Goal: Transaction & Acquisition: Purchase product/service

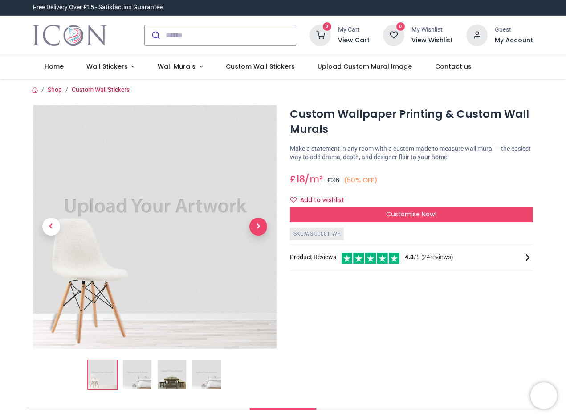
click at [258, 228] on span "Next" at bounding box center [259, 226] width 18 height 18
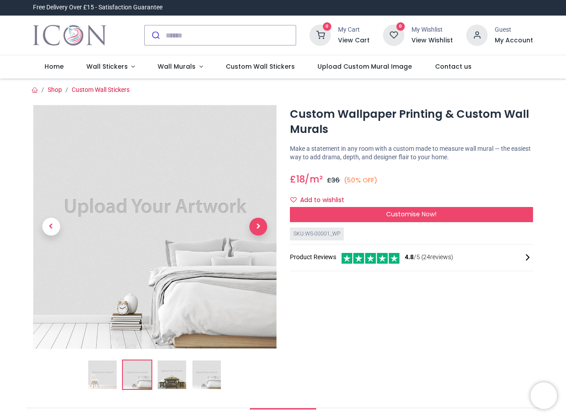
click at [258, 228] on span "Next" at bounding box center [259, 226] width 18 height 18
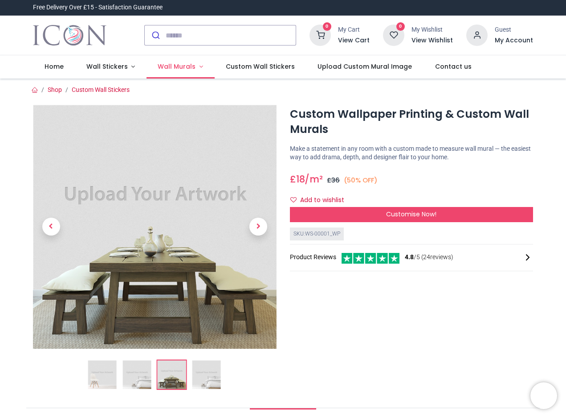
click at [184, 66] on span "Wall Murals" at bounding box center [177, 66] width 38 height 9
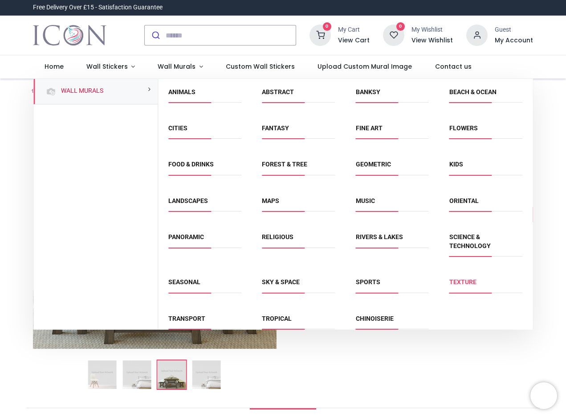
click at [466, 283] on link "Texture" at bounding box center [463, 281] width 27 height 7
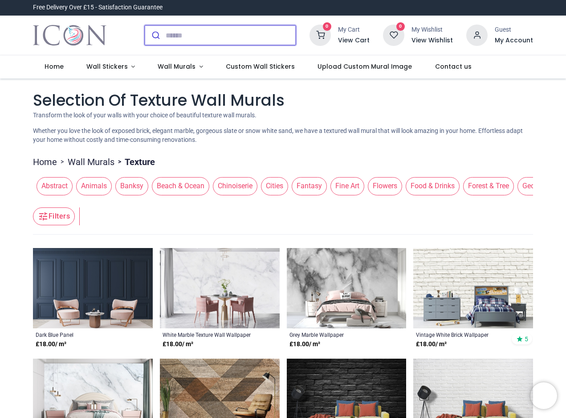
click at [185, 39] on input "search" at bounding box center [231, 35] width 130 height 20
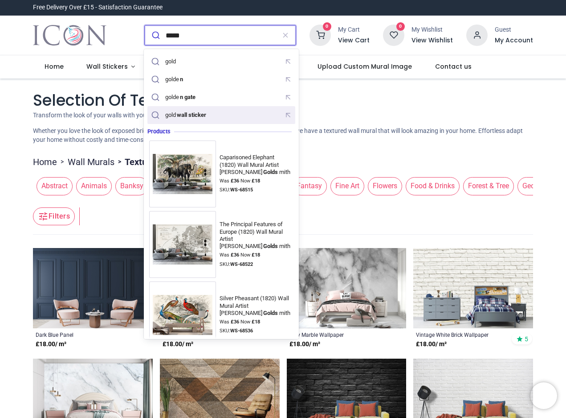
click at [187, 114] on mark "wall sticker" at bounding box center [192, 114] width 32 height 9
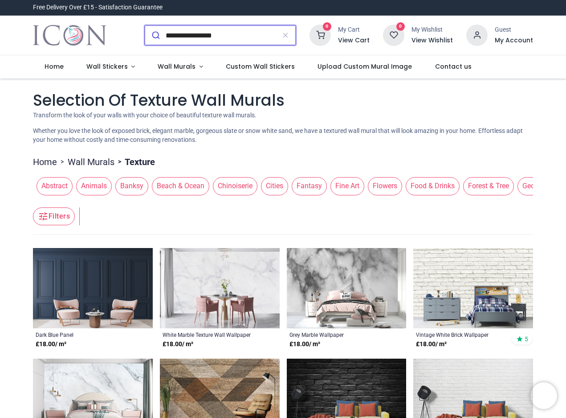
type input "**********"
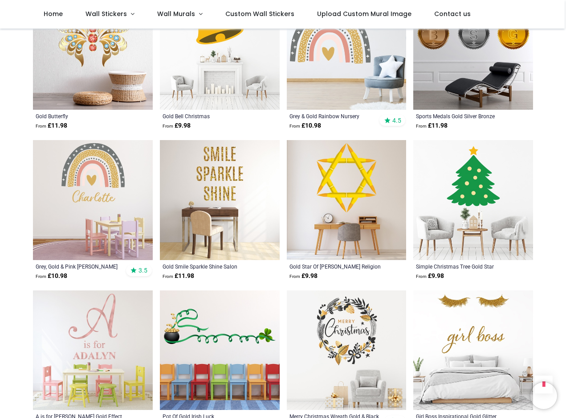
scroll to position [1017, 0]
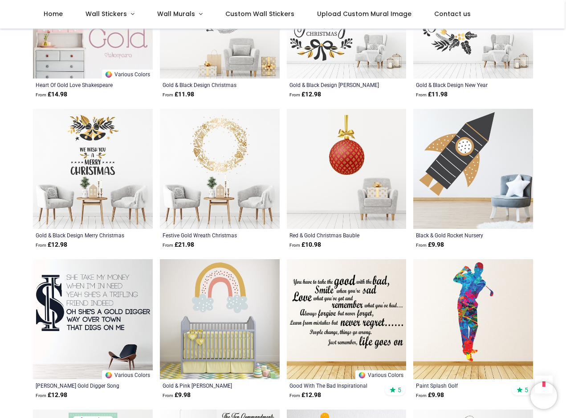
scroll to position [1232, 0]
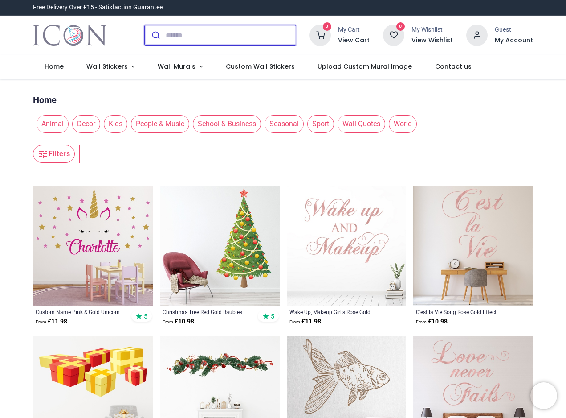
click at [161, 32] on button "submit" at bounding box center [155, 35] width 21 height 20
click at [170, 32] on input "search" at bounding box center [231, 35] width 130 height 20
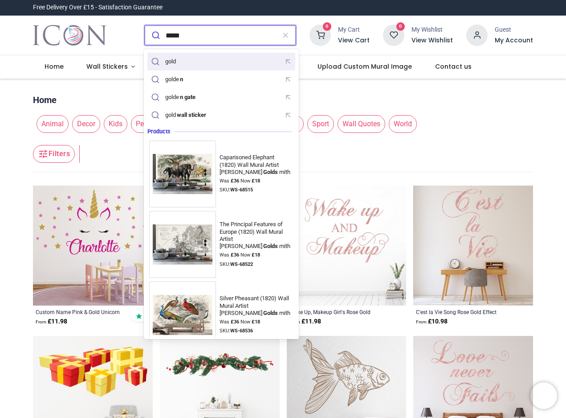
click at [175, 63] on div "gold" at bounding box center [170, 61] width 11 height 7
type input "****"
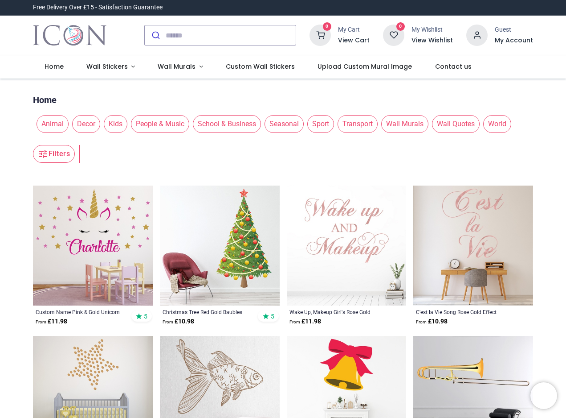
click at [408, 123] on span "Wall Murals" at bounding box center [404, 124] width 47 height 18
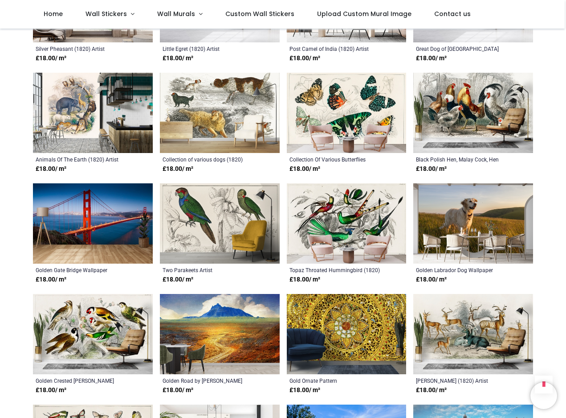
scroll to position [398, 0]
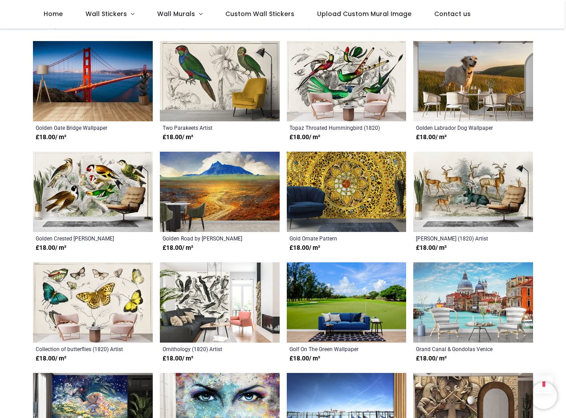
scroll to position [535, 0]
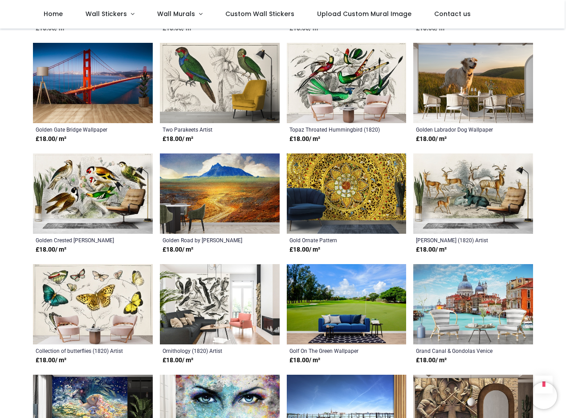
click at [334, 200] on img at bounding box center [347, 193] width 120 height 80
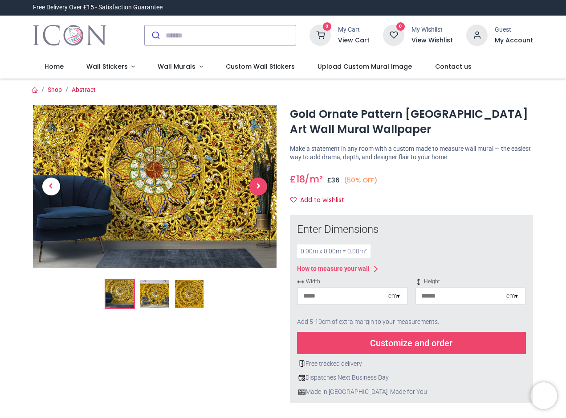
click at [254, 190] on span "Next" at bounding box center [259, 186] width 18 height 18
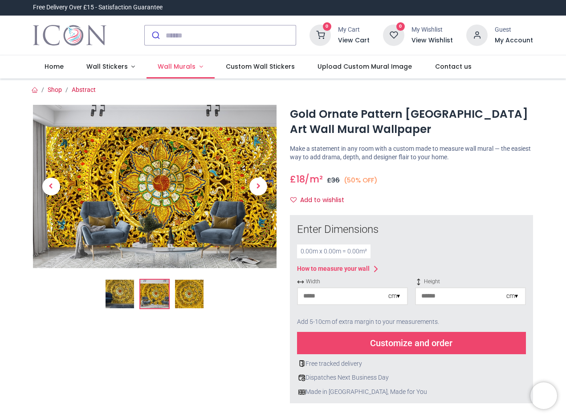
click at [166, 66] on span "Wall Murals" at bounding box center [177, 66] width 38 height 9
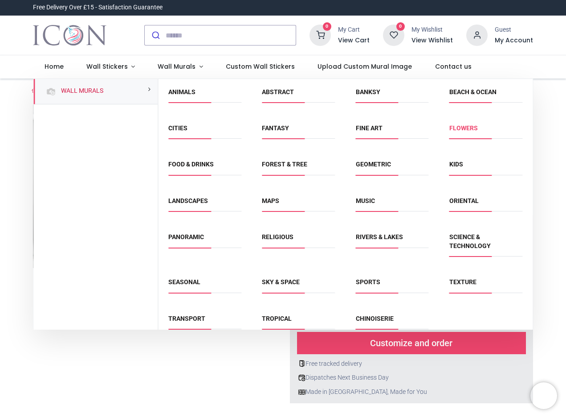
click at [457, 127] on link "Flowers" at bounding box center [464, 127] width 29 height 7
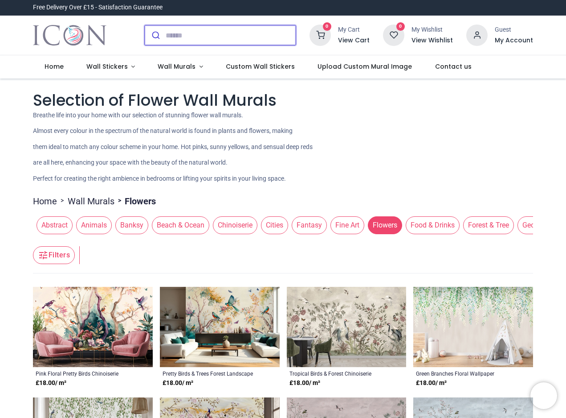
click at [202, 36] on input "search" at bounding box center [231, 35] width 130 height 20
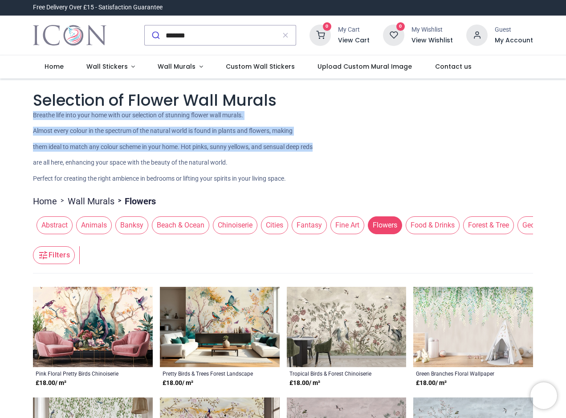
drag, startPoint x: 564, startPoint y: 105, endPoint x: 569, endPoint y: 149, distance: 44.8
click at [566, 149] on html "Login • Register Home Wall Stickers" at bounding box center [283, 209] width 566 height 418
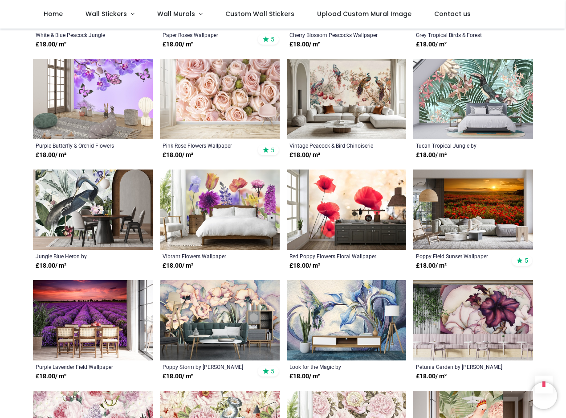
scroll to position [525, 0]
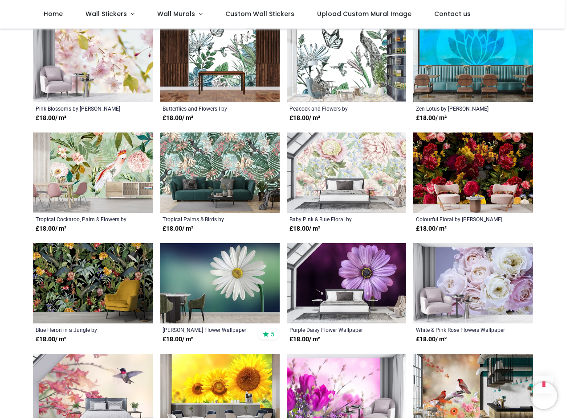
scroll to position [1241, 0]
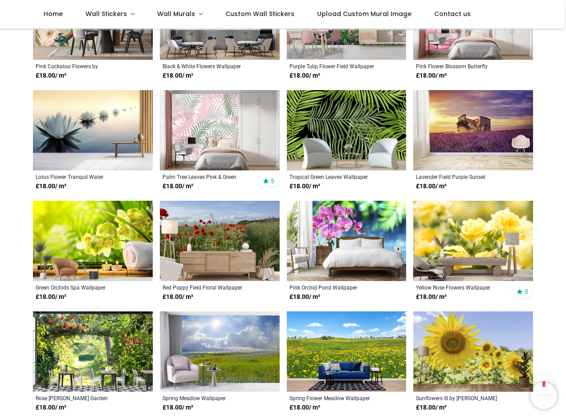
scroll to position [2033, 0]
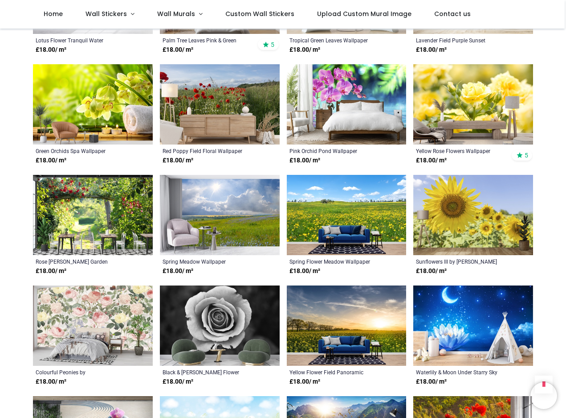
scroll to position [2392, 0]
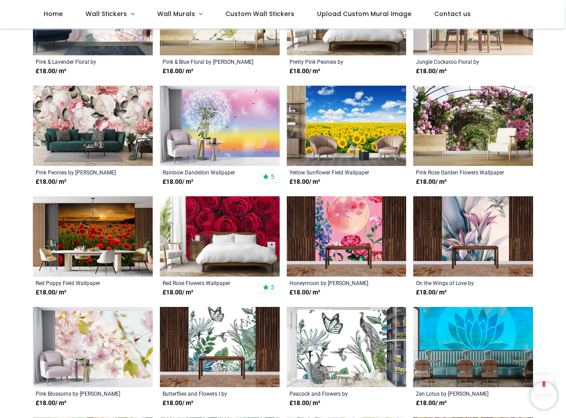
scroll to position [457, 0]
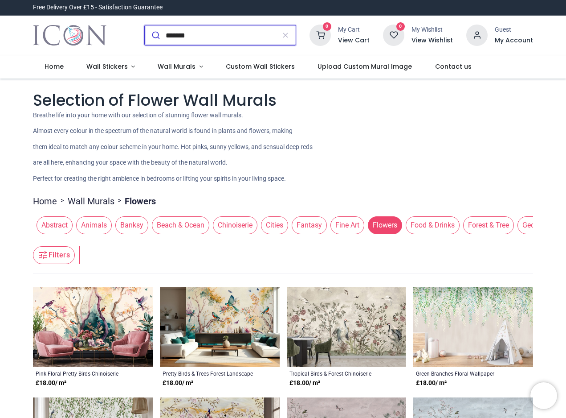
click at [189, 36] on input "*******" at bounding box center [221, 35] width 110 height 20
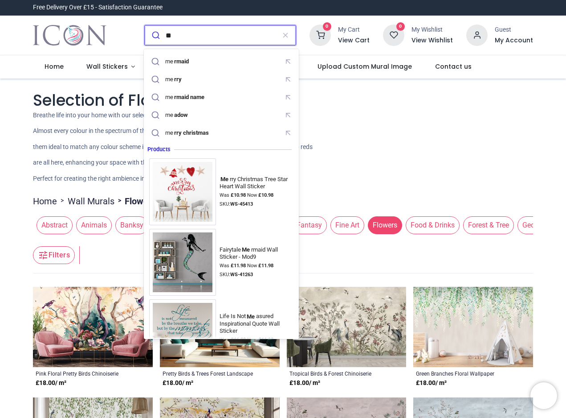
type input "*"
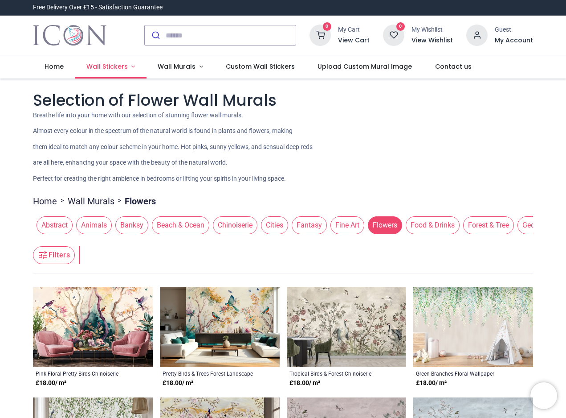
click at [98, 66] on span "Wall Stickers" at bounding box center [106, 66] width 41 height 9
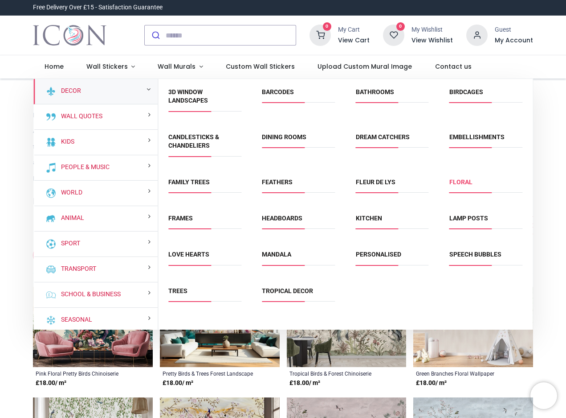
click at [459, 180] on link "Floral" at bounding box center [461, 181] width 23 height 7
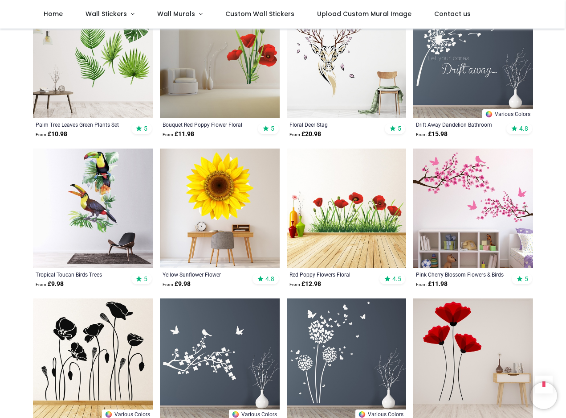
scroll to position [520, 0]
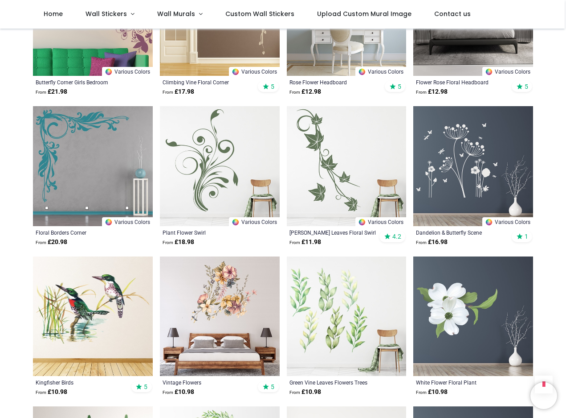
scroll to position [1168, 0]
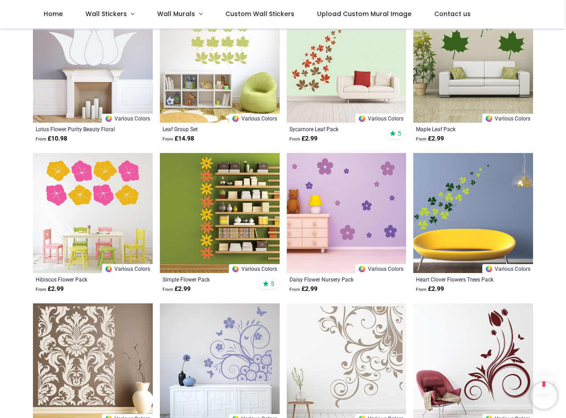
scroll to position [1168, 0]
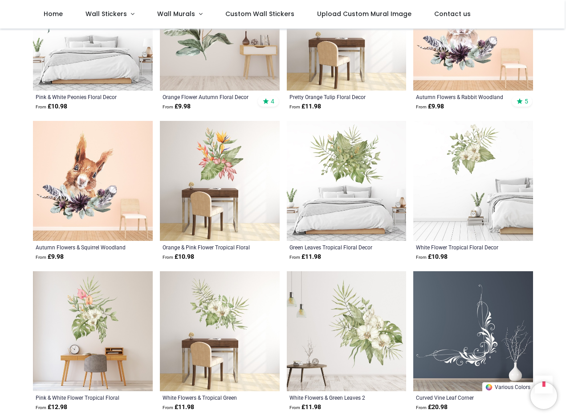
scroll to position [1193, 0]
